Goal: Task Accomplishment & Management: Use online tool/utility

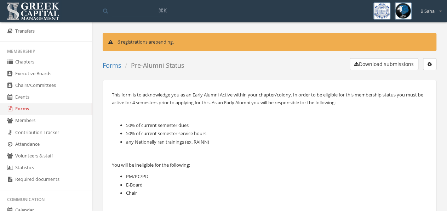
click at [112, 67] on link "Forms" at bounding box center [112, 65] width 19 height 8
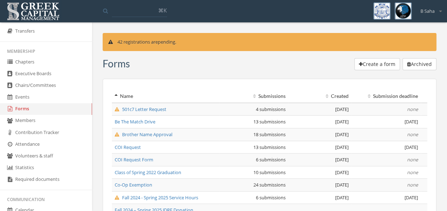
scroll to position [172, 0]
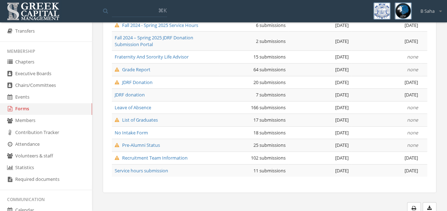
click at [146, 105] on span "Leave of Absence" at bounding box center [133, 107] width 36 height 6
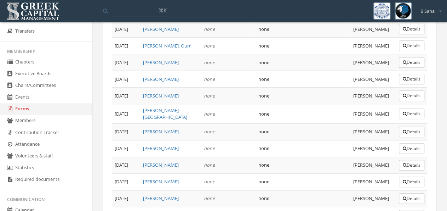
scroll to position [2818, 0]
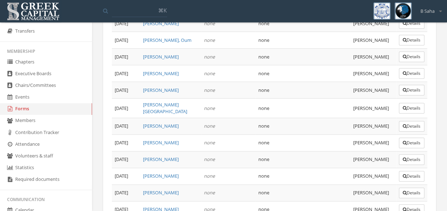
click at [48, 112] on link "Forms" at bounding box center [46, 109] width 92 height 12
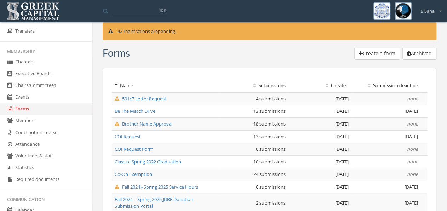
scroll to position [172, 0]
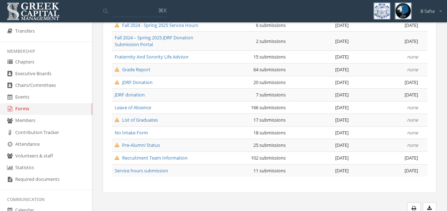
click at [164, 156] on span "Recruitment Team Information" at bounding box center [151, 157] width 73 height 6
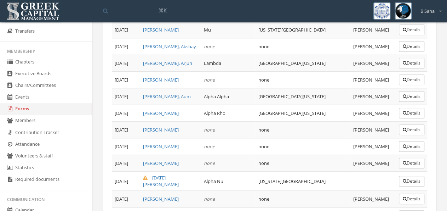
scroll to position [1637, 0]
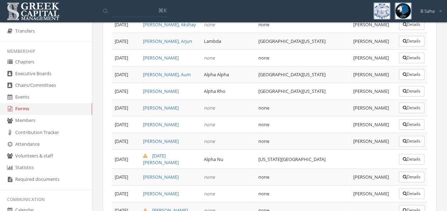
click at [415, 205] on button "Details" at bounding box center [411, 210] width 25 height 11
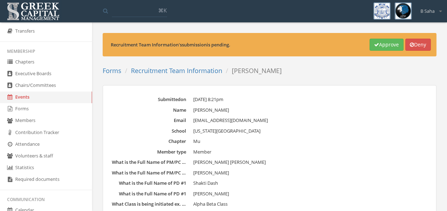
click at [393, 44] on button "Approve" at bounding box center [387, 45] width 34 height 12
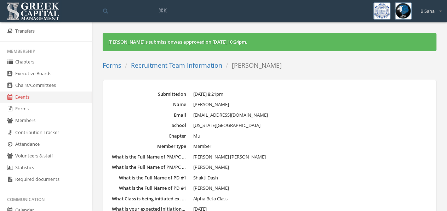
click at [162, 65] on link "Recruitment Team Information" at bounding box center [176, 65] width 91 height 8
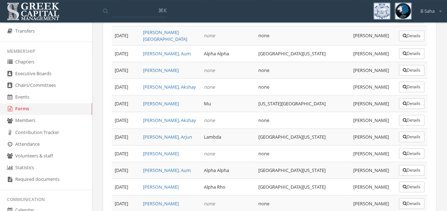
scroll to position [1637, 0]
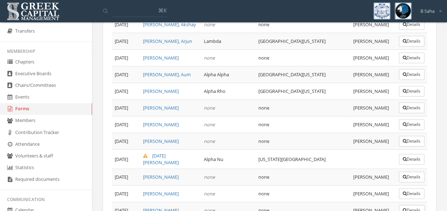
click at [408, 154] on button "Details" at bounding box center [411, 159] width 25 height 11
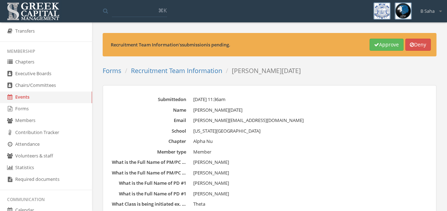
click at [382, 48] on button "Approve" at bounding box center [387, 45] width 34 height 12
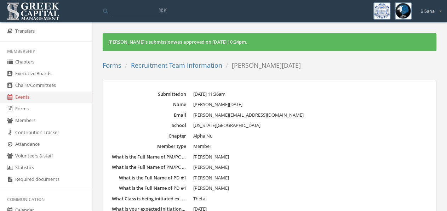
click at [203, 68] on link "Recruitment Team Information" at bounding box center [176, 65] width 91 height 8
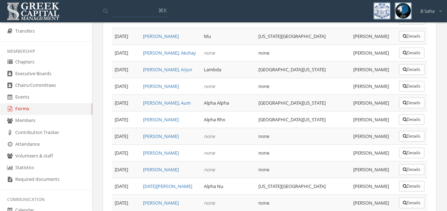
scroll to position [1637, 0]
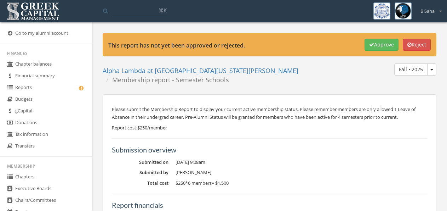
scroll to position [258, 0]
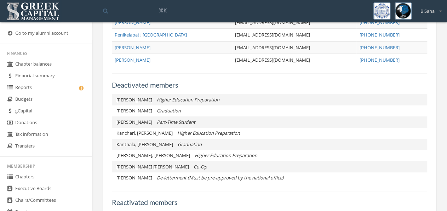
click at [64, 90] on link "Reports" at bounding box center [46, 88] width 92 height 12
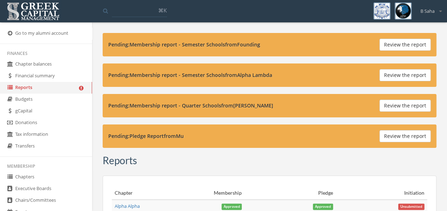
click at [405, 133] on button "Review the report" at bounding box center [404, 136] width 51 height 12
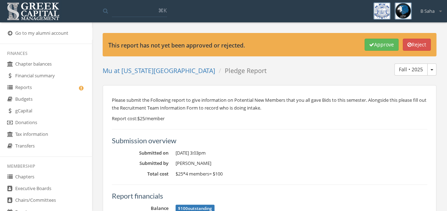
click at [370, 47] on button "Approve" at bounding box center [382, 45] width 34 height 12
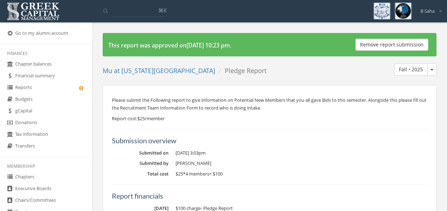
click at [160, 69] on link "Mu at Texas Tech University" at bounding box center [159, 70] width 113 height 8
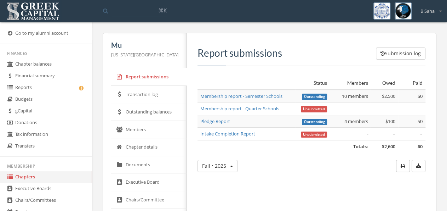
click at [225, 94] on link "Membership report - Semester Schools" at bounding box center [241, 96] width 82 height 6
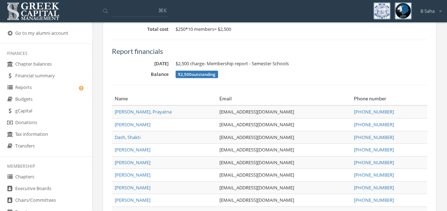
scroll to position [184, 0]
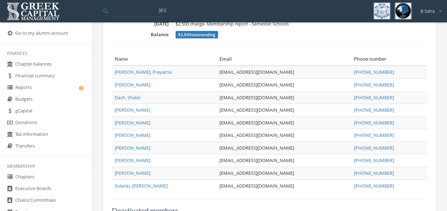
click at [58, 89] on link "Reports" at bounding box center [46, 88] width 92 height 12
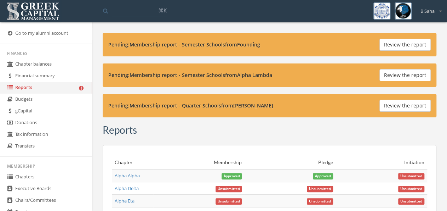
click at [398, 103] on button "Review the report" at bounding box center [404, 105] width 51 height 12
